Goal: Information Seeking & Learning: Learn about a topic

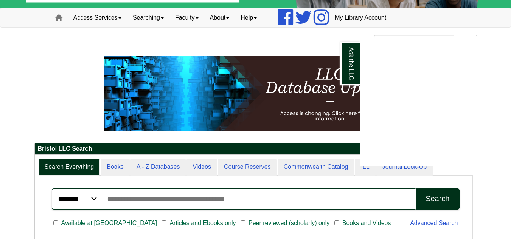
scroll to position [47, 0]
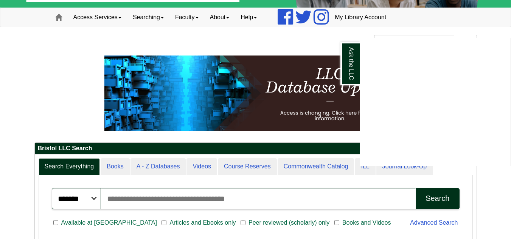
click at [163, 169] on div "Ask the LLC" at bounding box center [255, 119] width 511 height 239
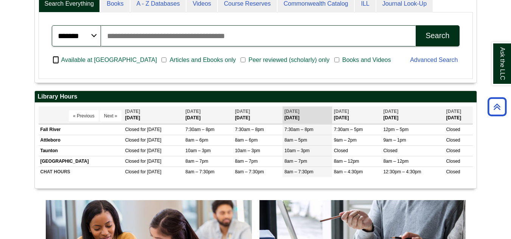
scroll to position [91, 442]
click at [439, 60] on link "Advanced Search" at bounding box center [434, 60] width 48 height 6
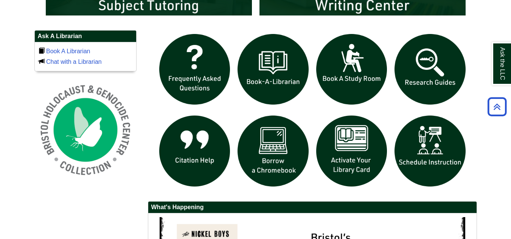
scroll to position [504, 0]
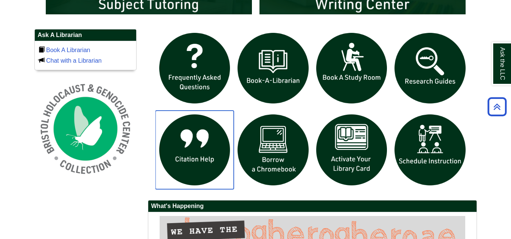
click at [178, 151] on img "slideshow" at bounding box center [194, 150] width 79 height 79
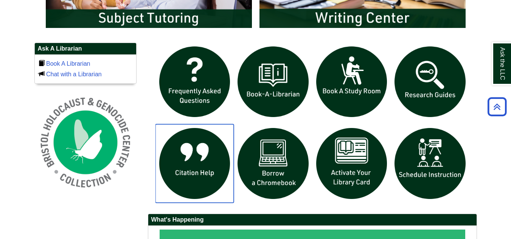
scroll to position [491, 0]
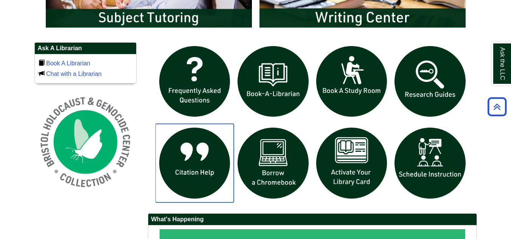
click at [188, 172] on img "slideshow" at bounding box center [194, 163] width 79 height 79
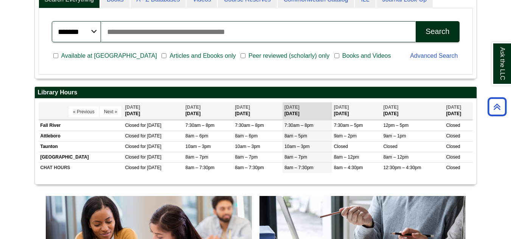
scroll to position [215, 0]
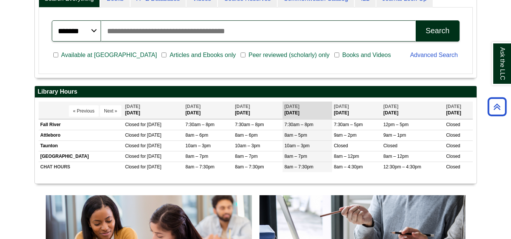
click at [240, 27] on input "Search articles, books, journals & more" at bounding box center [258, 30] width 315 height 21
type input "********"
click at [446, 32] on div "Search" at bounding box center [437, 30] width 24 height 9
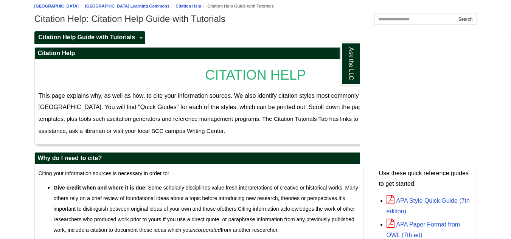
scroll to position [81, 0]
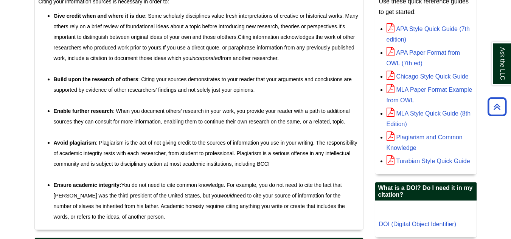
scroll to position [255, 0]
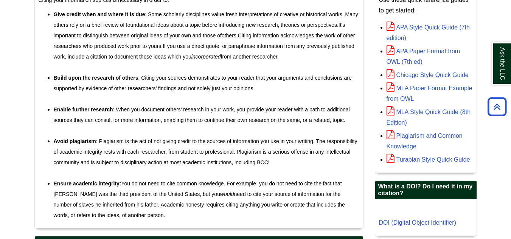
click at [404, 31] on span "APA Style Quick Guide (7th edition)" at bounding box center [427, 32] width 83 height 17
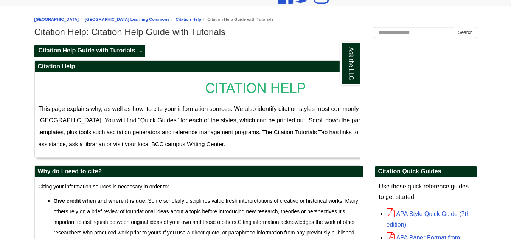
scroll to position [0, 0]
